Goal: Transaction & Acquisition: Purchase product/service

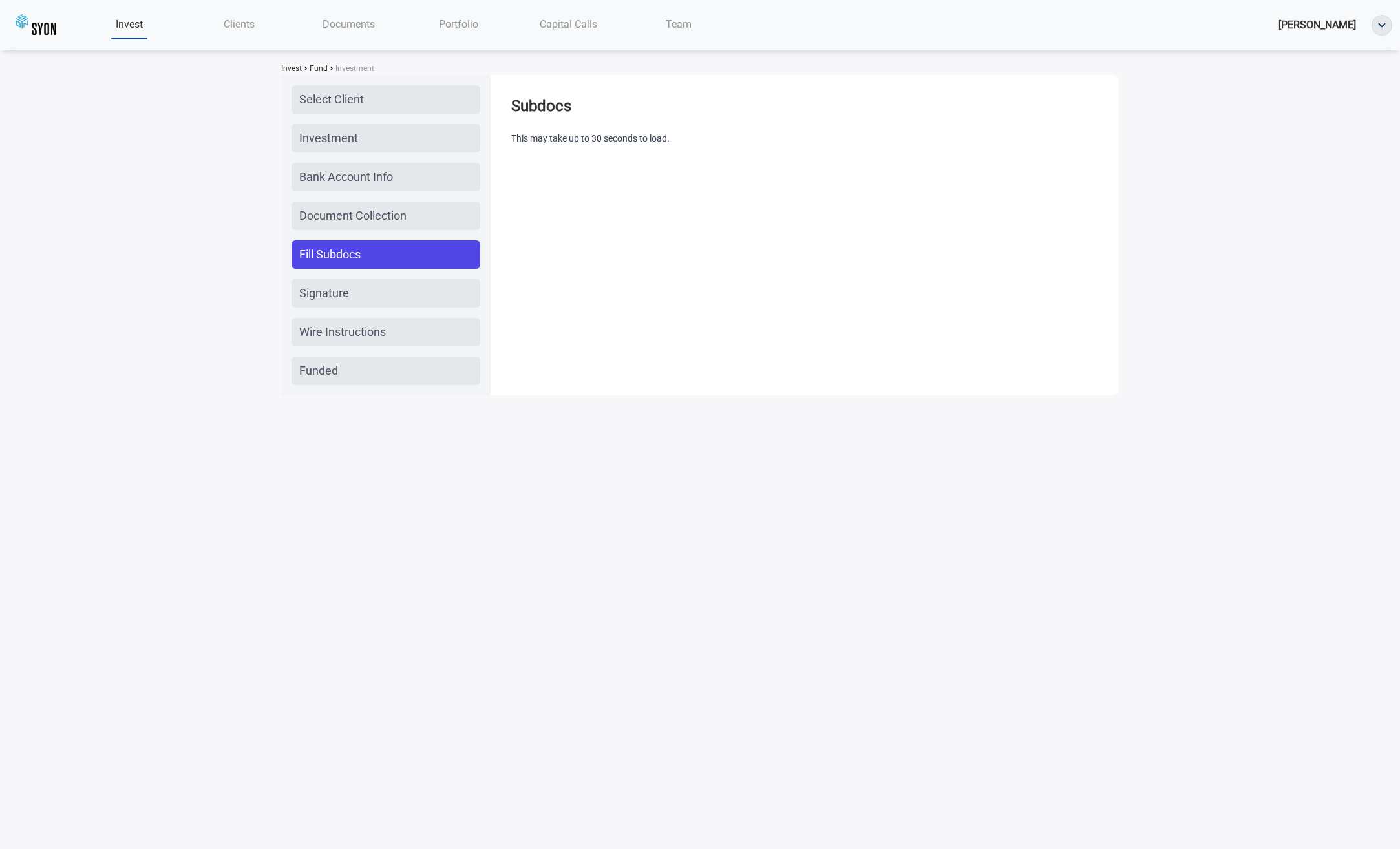
click at [218, 23] on div "Clients" at bounding box center [239, 23] width 110 height 26
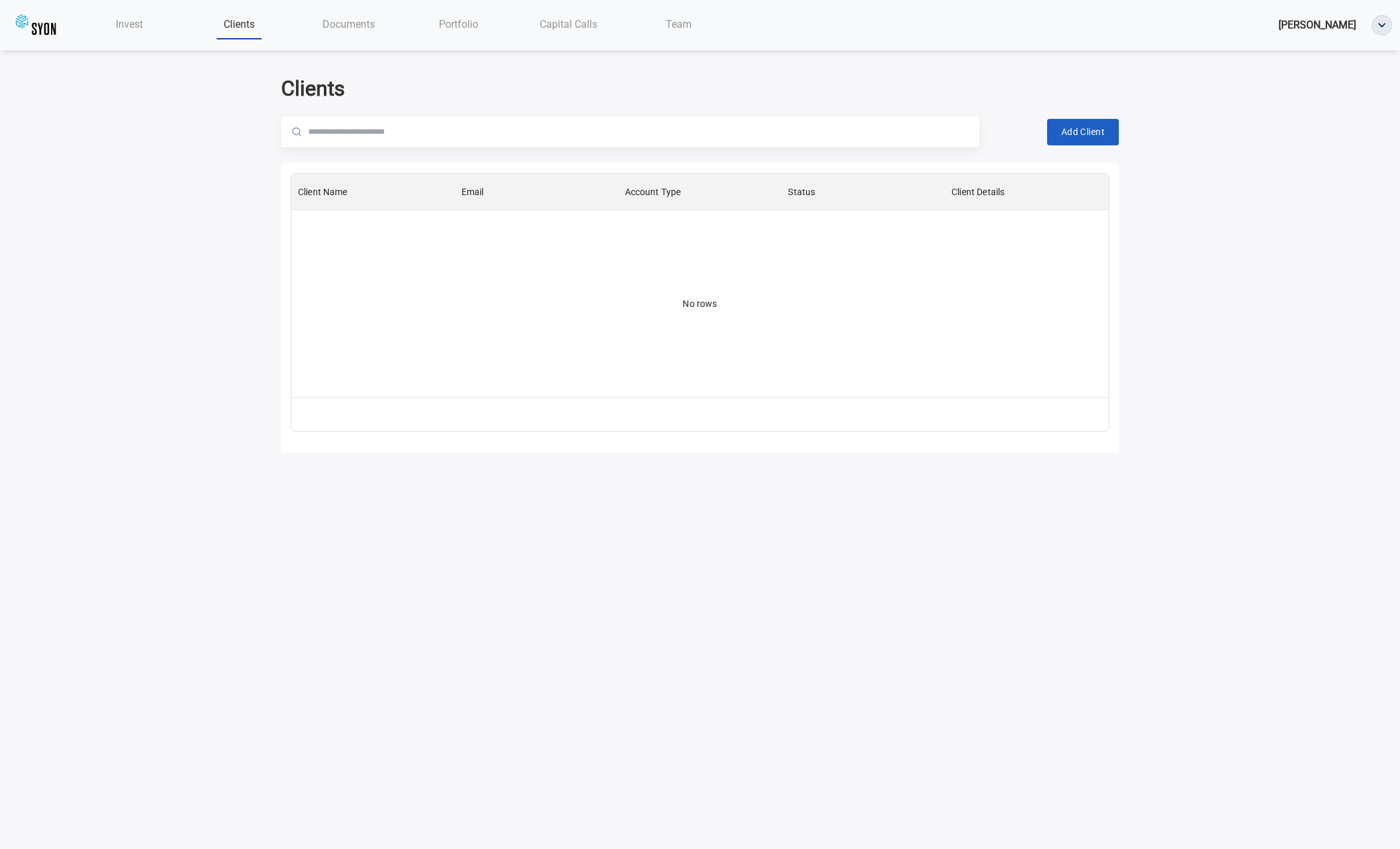
scroll to position [214, 807]
click at [142, 20] on span "Invest" at bounding box center [130, 24] width 27 height 13
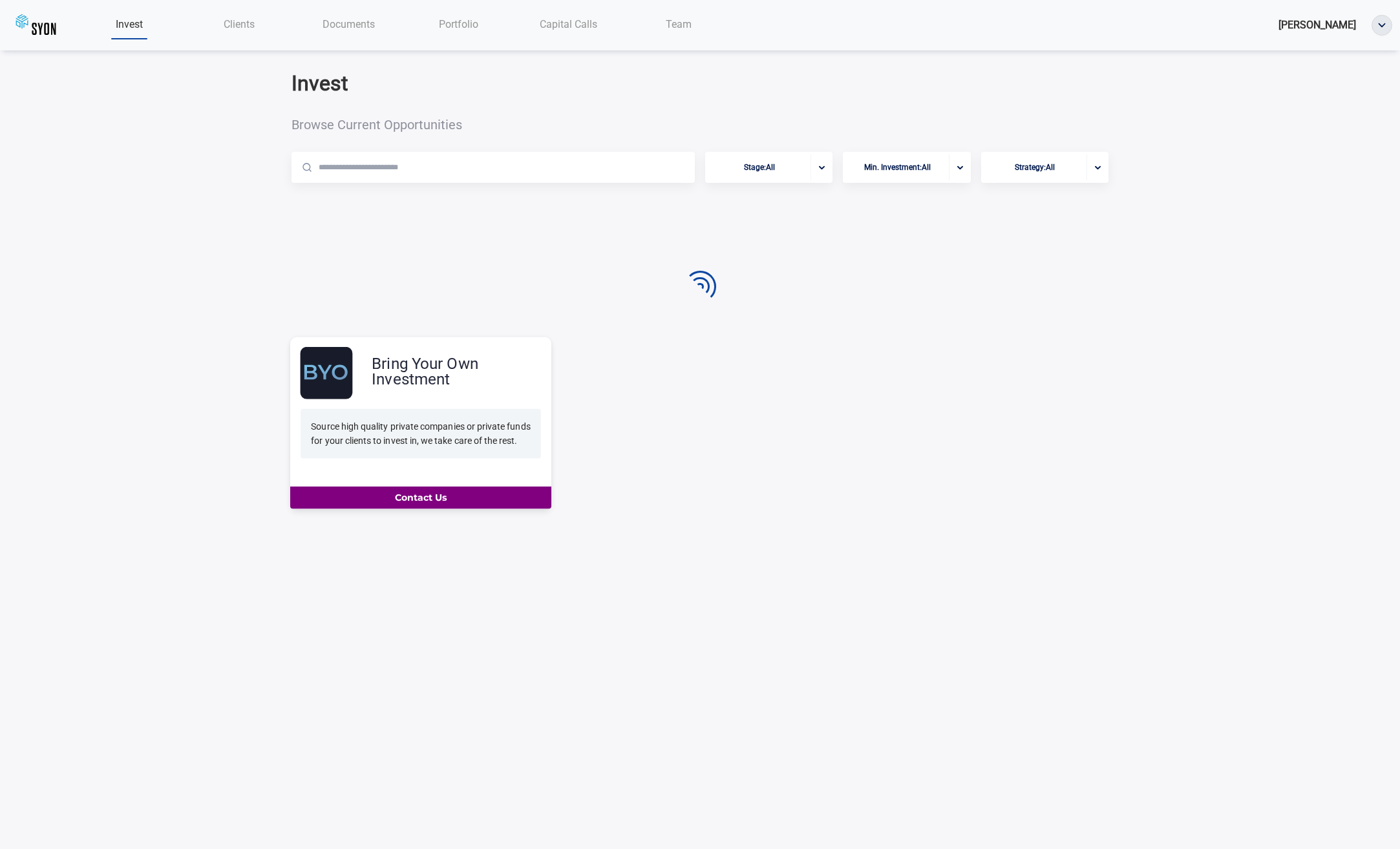
click at [415, 398] on div "Bring Your Own Investment" at bounding box center [425, 374] width 252 height 53
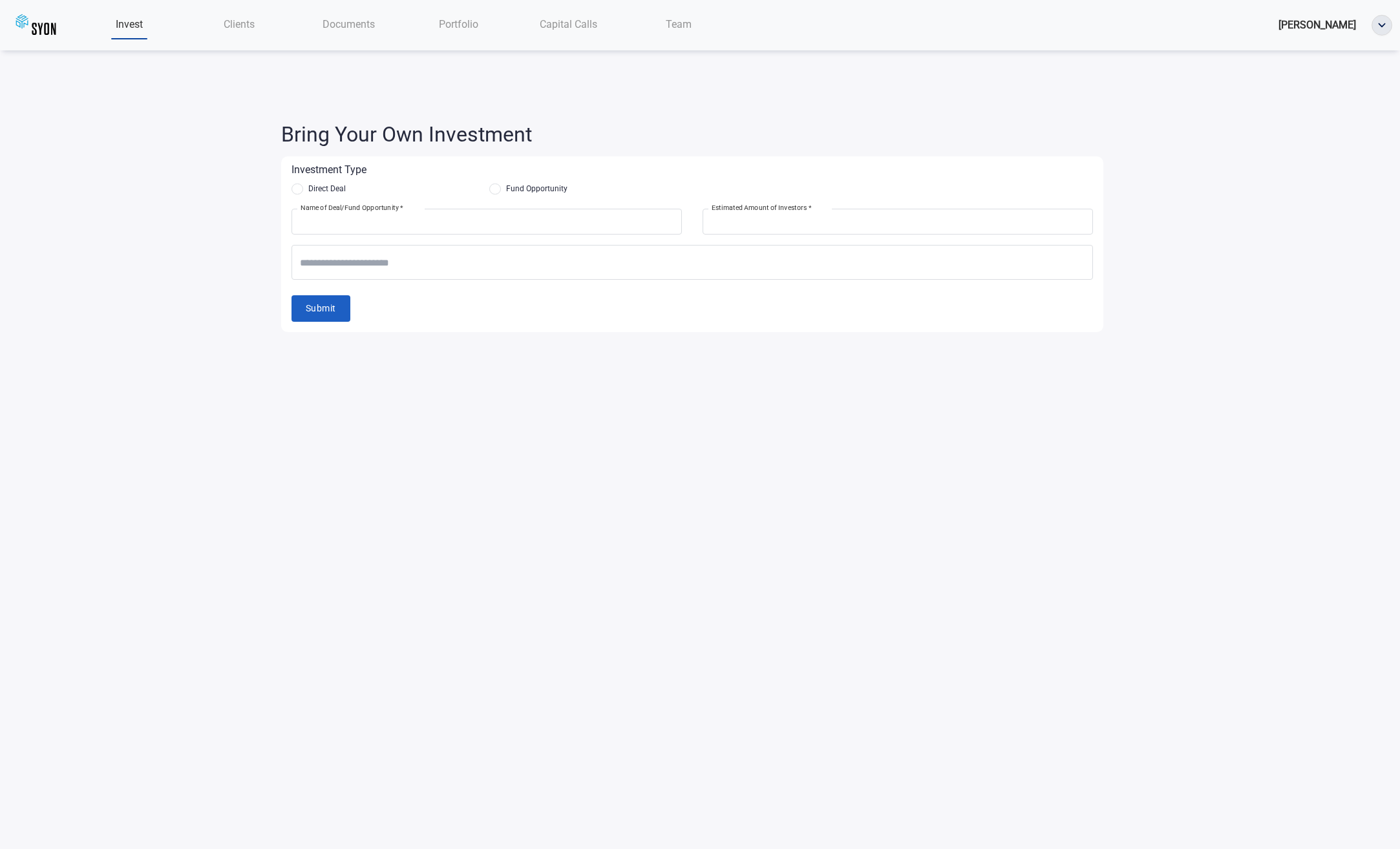
click at [133, 26] on span "Invest" at bounding box center [130, 24] width 27 height 13
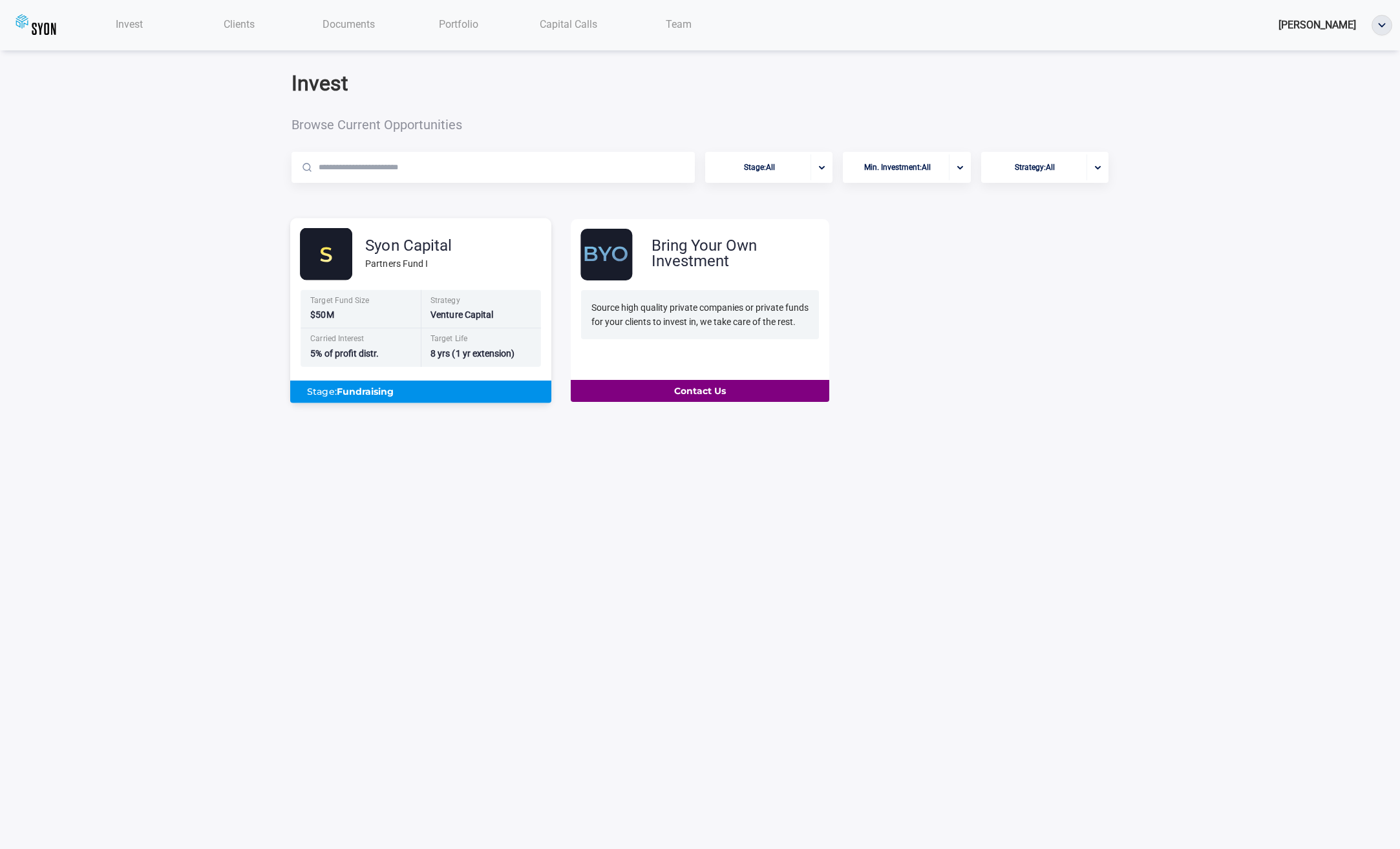
click at [463, 270] on div "Syon Capital Partners Fund I" at bounding box center [425, 255] width 252 height 53
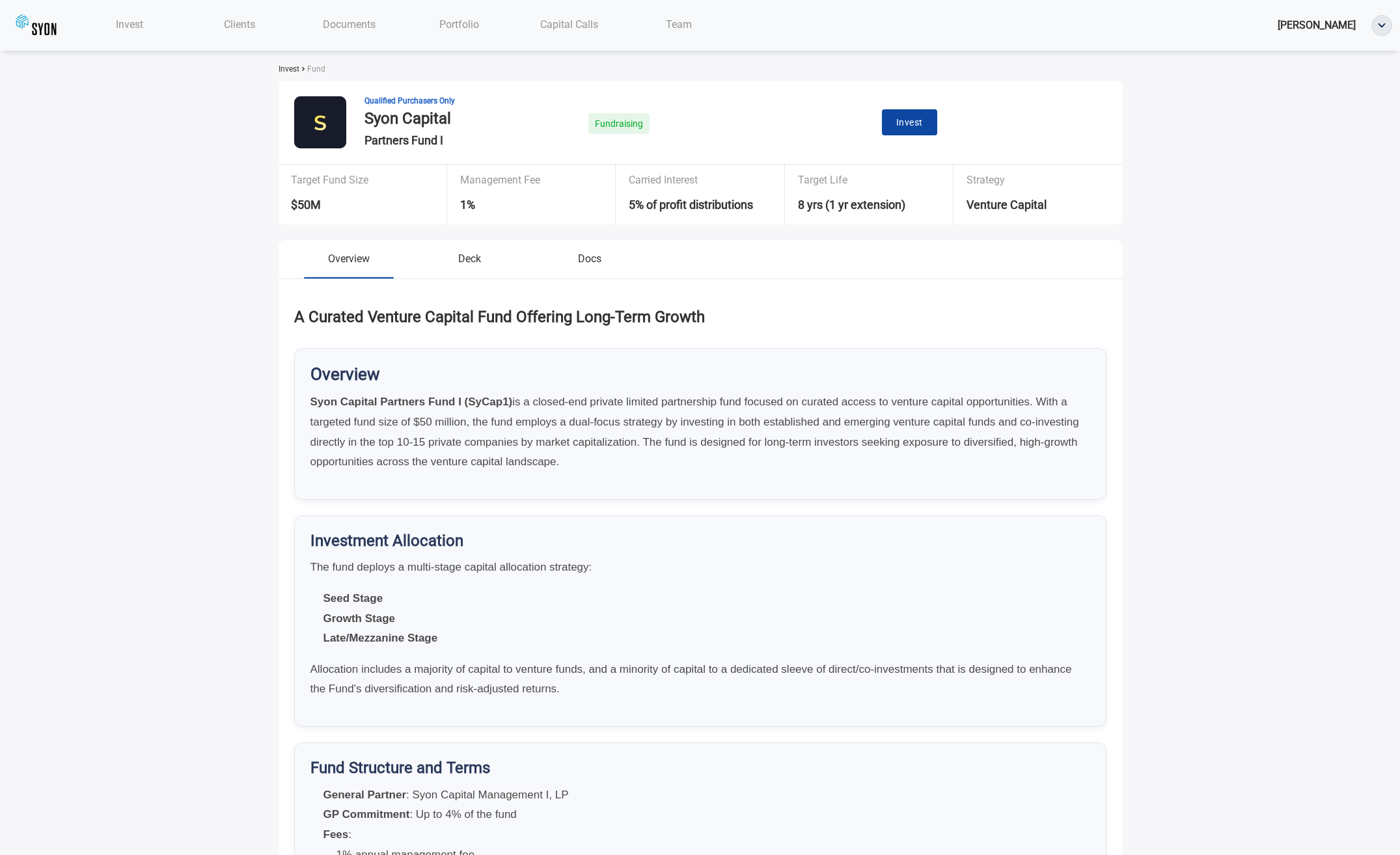
click at [923, 118] on span "Invest" at bounding box center [909, 123] width 27 height 17
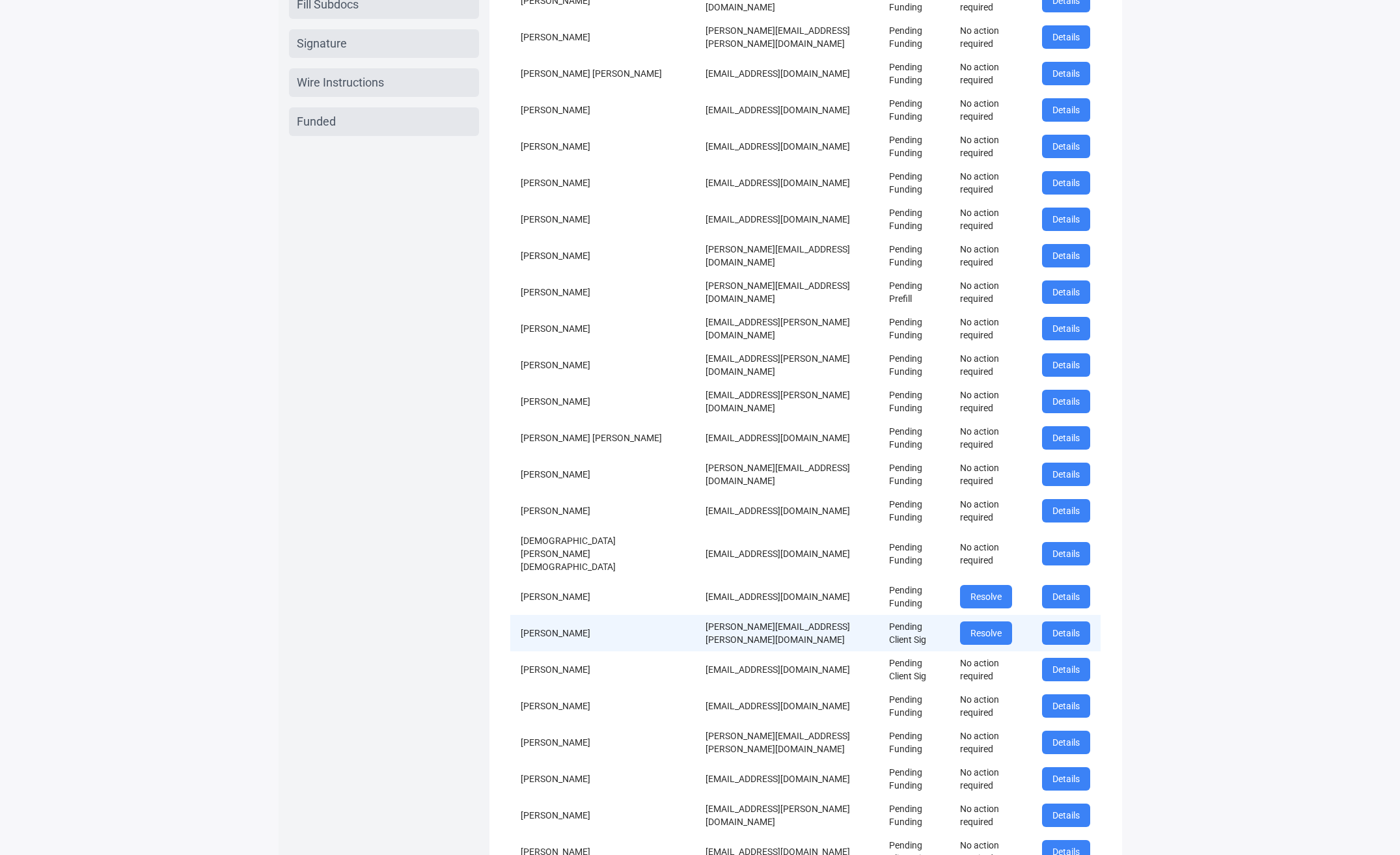
scroll to position [271, 0]
